Goal: Navigation & Orientation: Go to known website

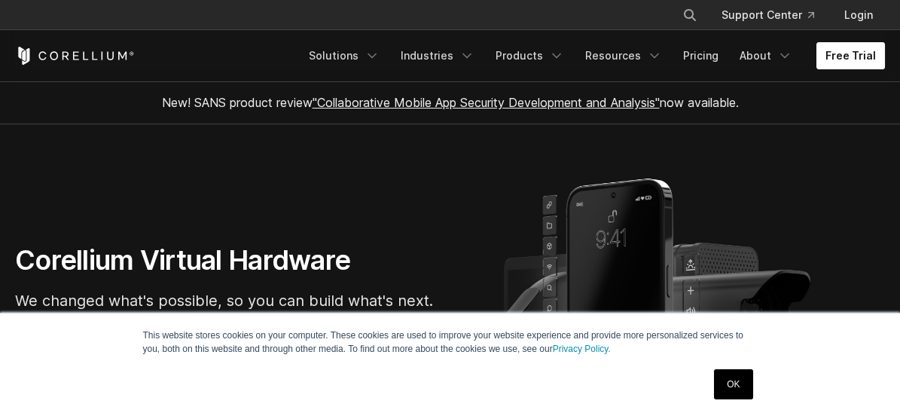
click at [838, 62] on link "Free Trial" at bounding box center [850, 55] width 69 height 27
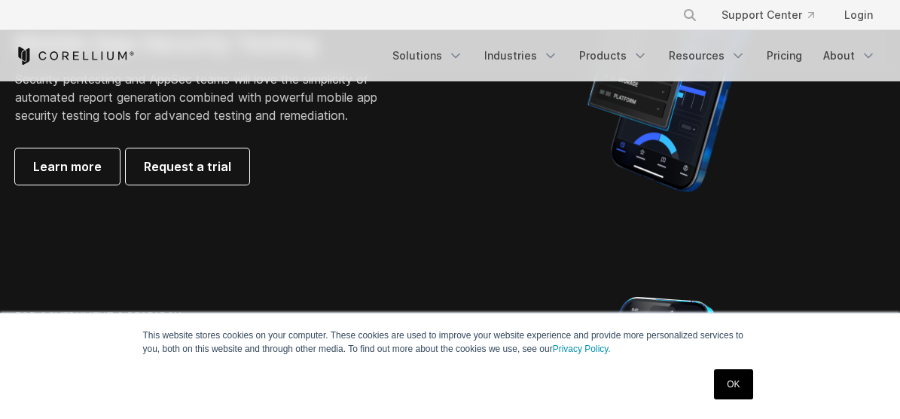
scroll to position [878, 0]
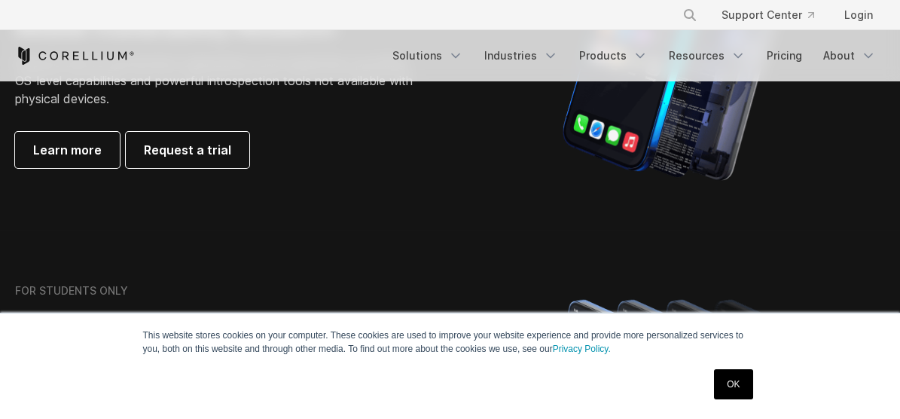
click at [723, 381] on link "OK" at bounding box center [733, 384] width 38 height 30
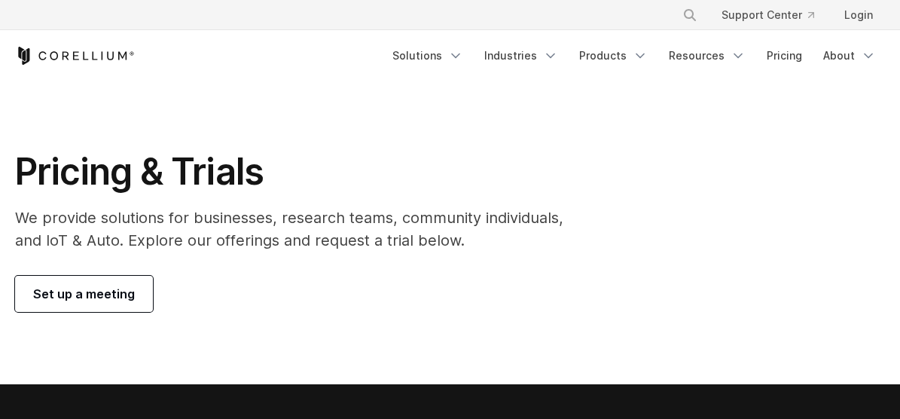
scroll to position [0, 0]
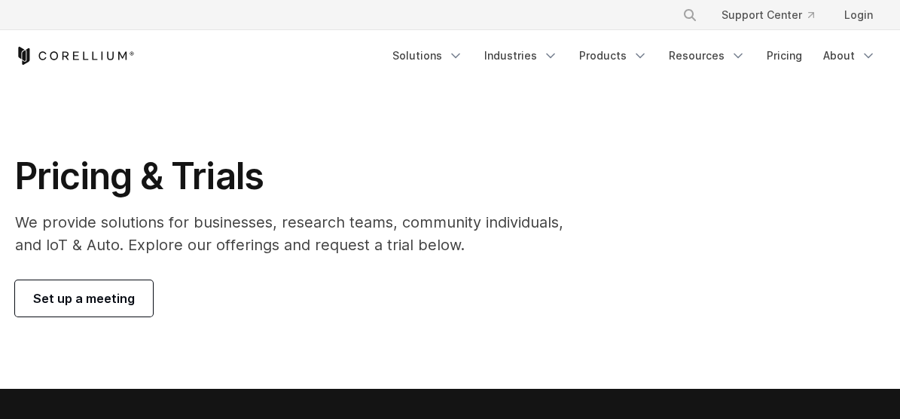
click at [65, 65] on div "Free Trial Solutions" at bounding box center [450, 55] width 870 height 51
click at [81, 59] on icon "Corellium Home" at bounding box center [75, 56] width 120 height 18
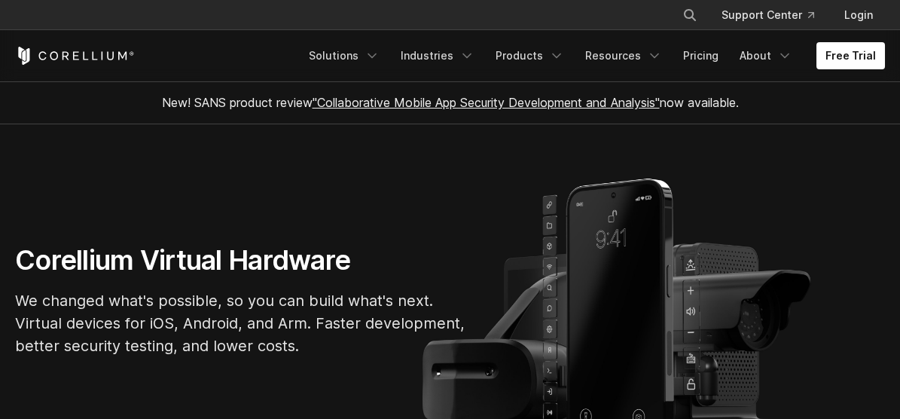
drag, startPoint x: 90, startPoint y: 38, endPoint x: 88, endPoint y: 52, distance: 13.6
click at [90, 43] on div "Free Trial Solutions IoT" at bounding box center [450, 55] width 870 height 51
click at [88, 52] on icon "Corellium Home" at bounding box center [75, 56] width 120 height 18
click at [88, 62] on icon "Corellium Home" at bounding box center [75, 56] width 120 height 18
